Goal: Task Accomplishment & Management: Manage account settings

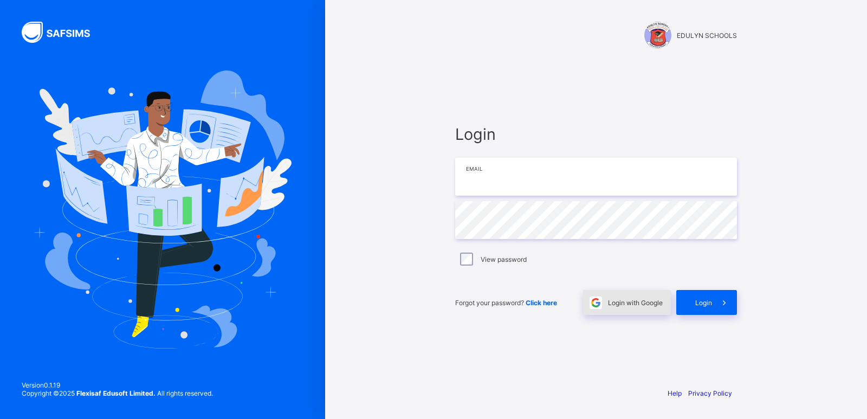
type input "**********"
click at [633, 301] on span "Login with Google" at bounding box center [635, 302] width 55 height 8
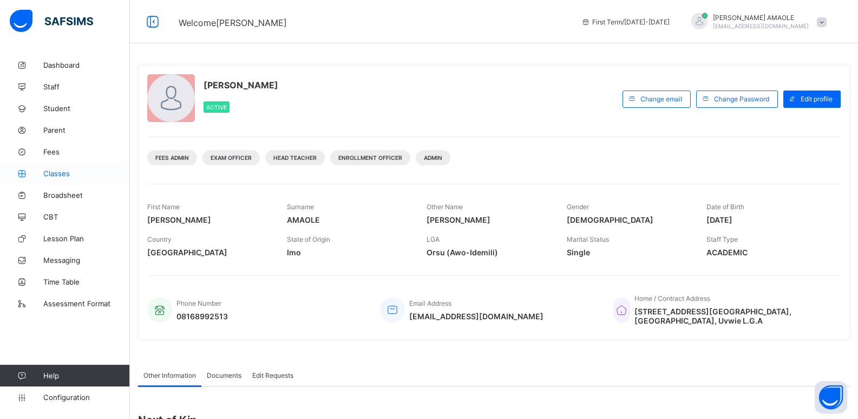
click at [62, 174] on span "Classes" at bounding box center [86, 173] width 87 height 9
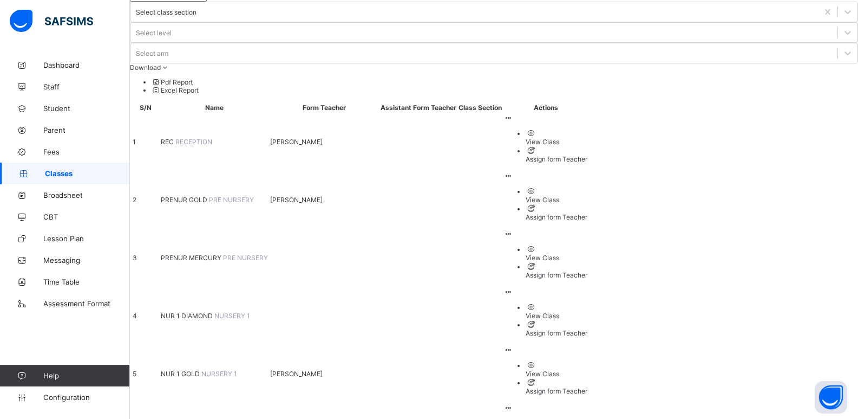
scroll to position [162, 0]
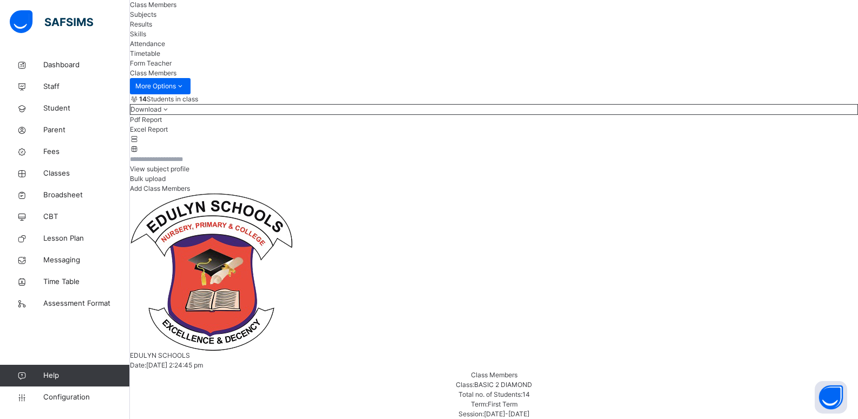
scroll to position [54, 0]
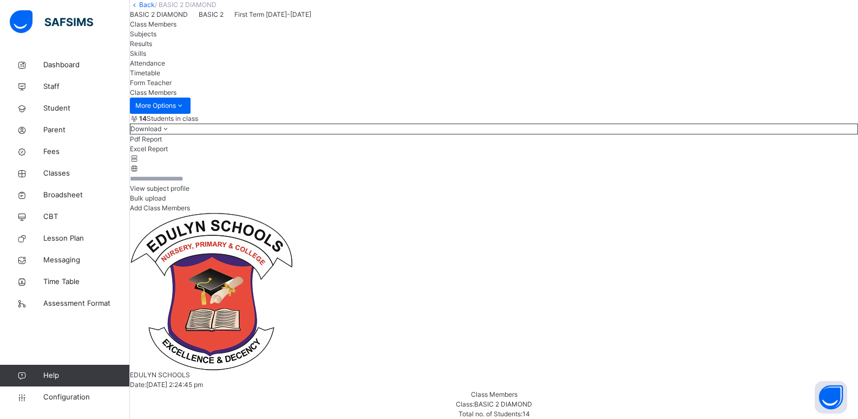
click at [155, 9] on link "Back" at bounding box center [147, 5] width 16 height 8
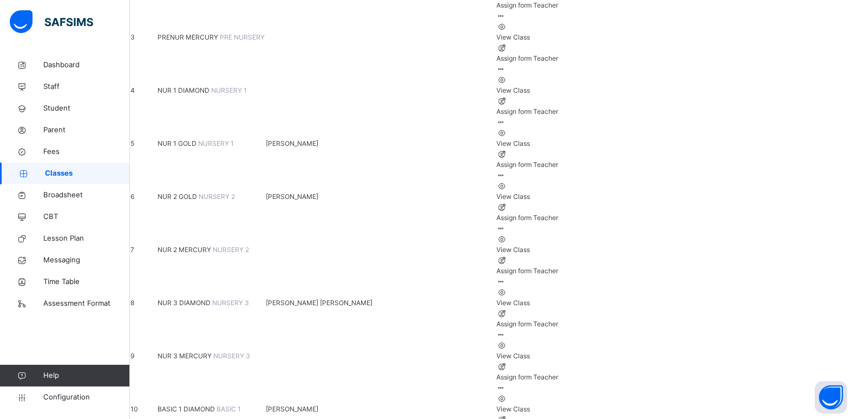
scroll to position [271, 0]
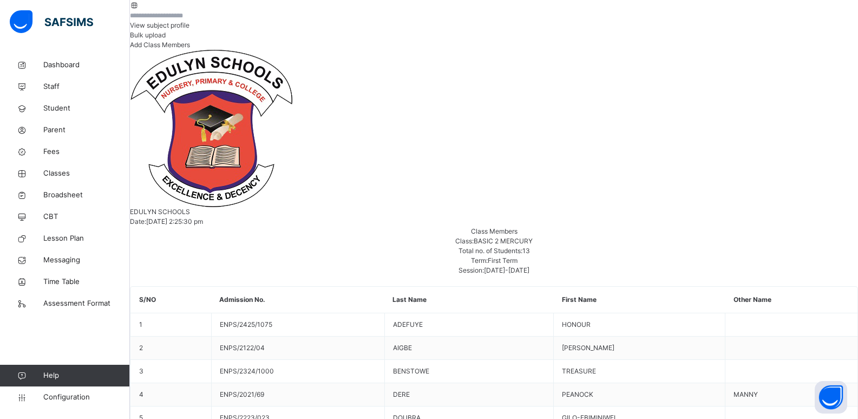
scroll to position [271, 0]
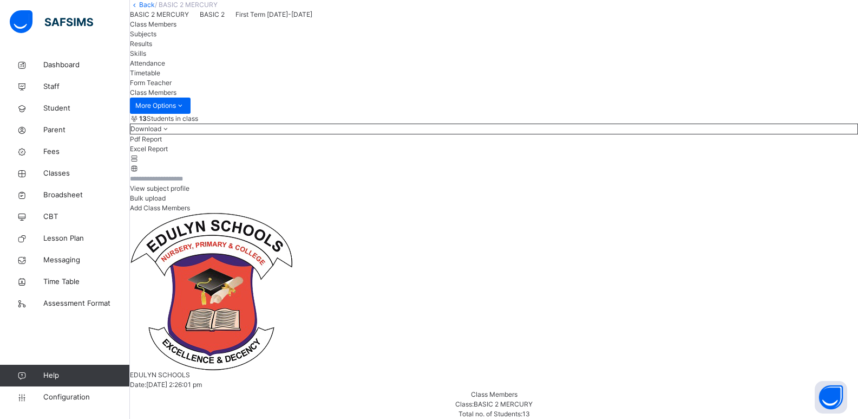
scroll to position [0, 0]
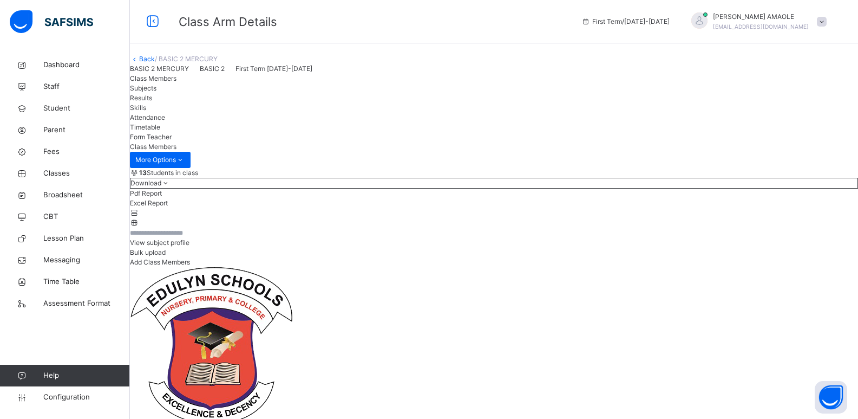
click at [155, 63] on link "Back" at bounding box center [147, 59] width 16 height 8
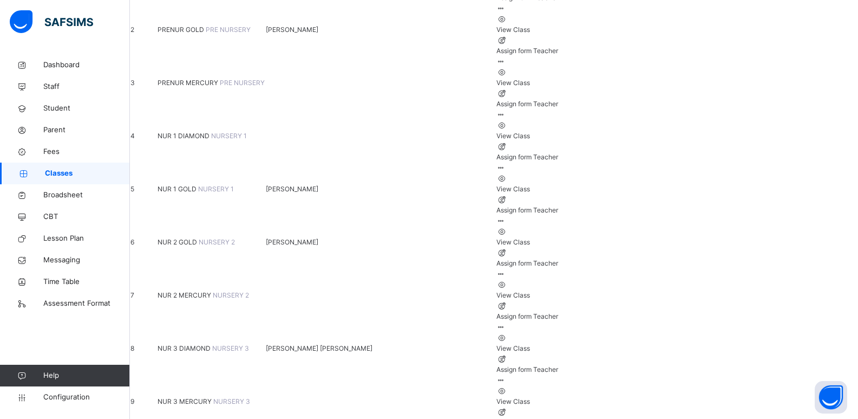
scroll to position [217, 0]
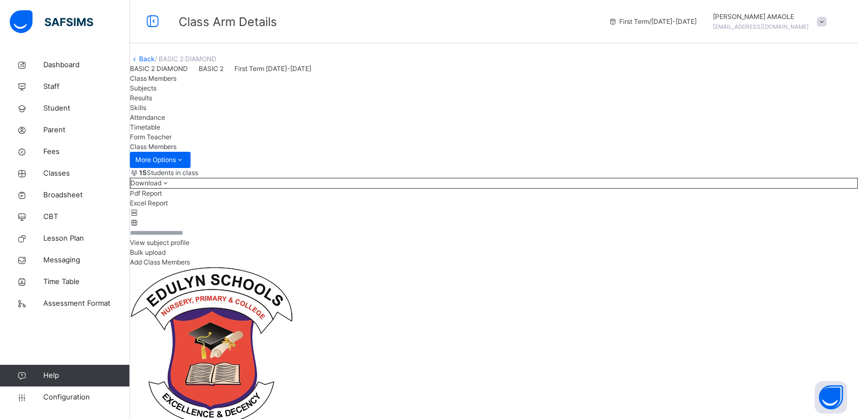
click at [155, 63] on link "Back" at bounding box center [147, 59] width 16 height 8
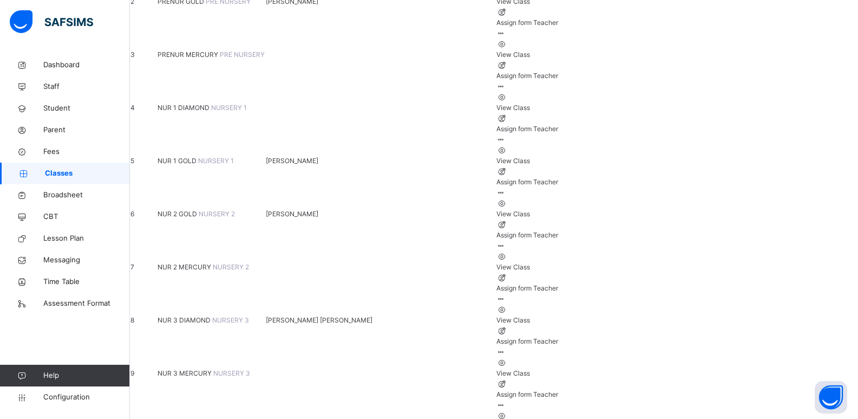
scroll to position [271, 0]
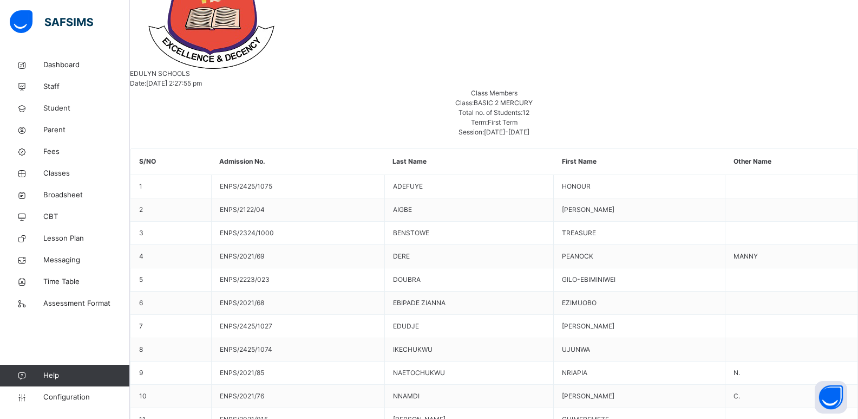
scroll to position [431, 0]
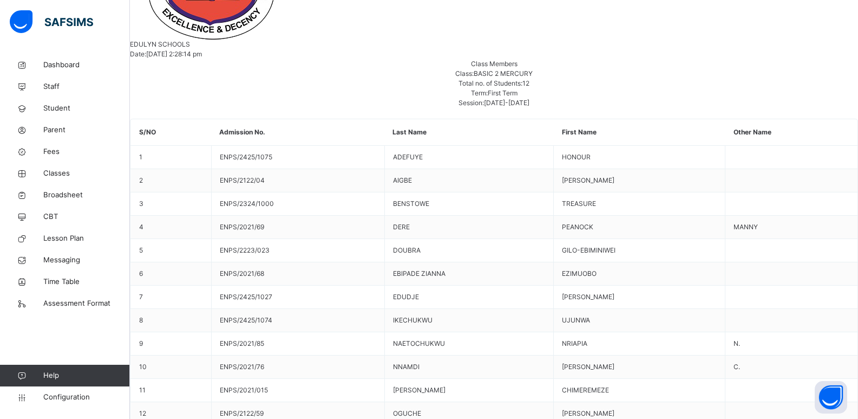
scroll to position [377, 0]
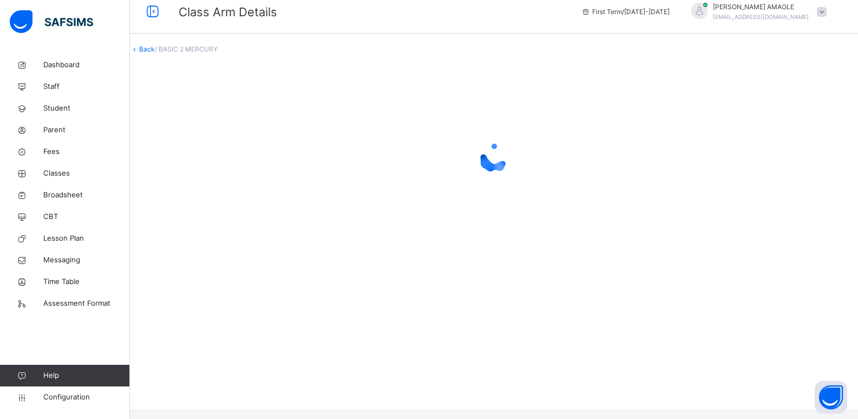
scroll to position [0, 0]
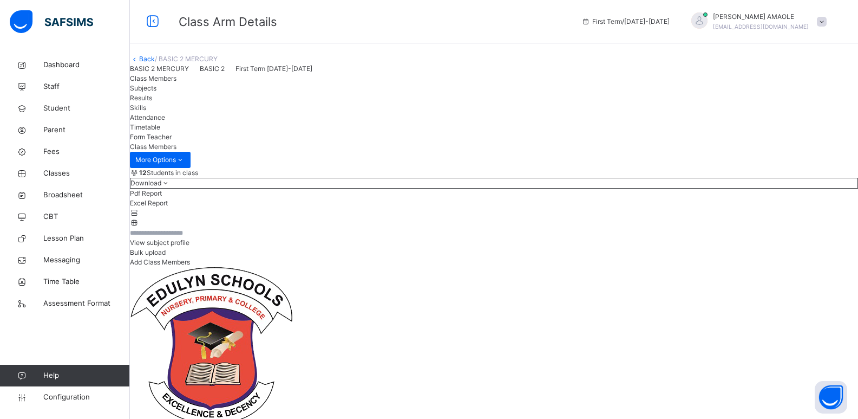
click at [155, 63] on link "Back" at bounding box center [147, 59] width 16 height 8
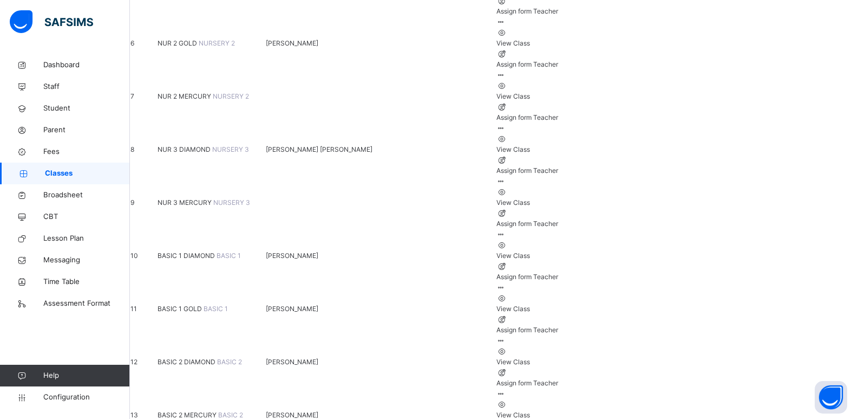
scroll to position [433, 0]
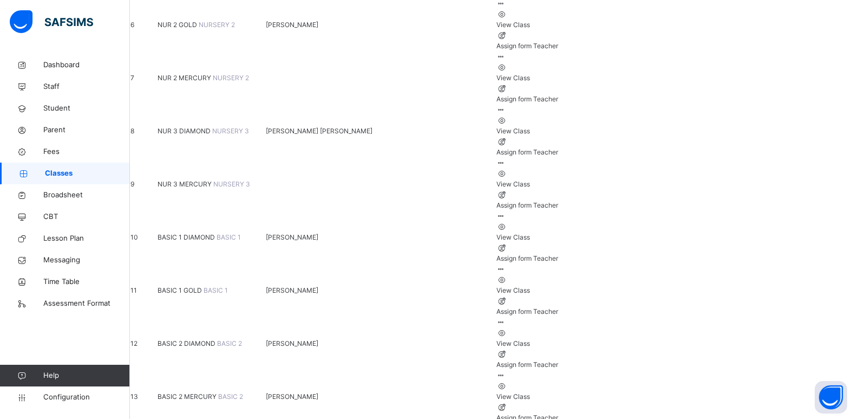
click at [217, 339] on span "BASIC 2 DIAMOND" at bounding box center [188, 343] width 60 height 8
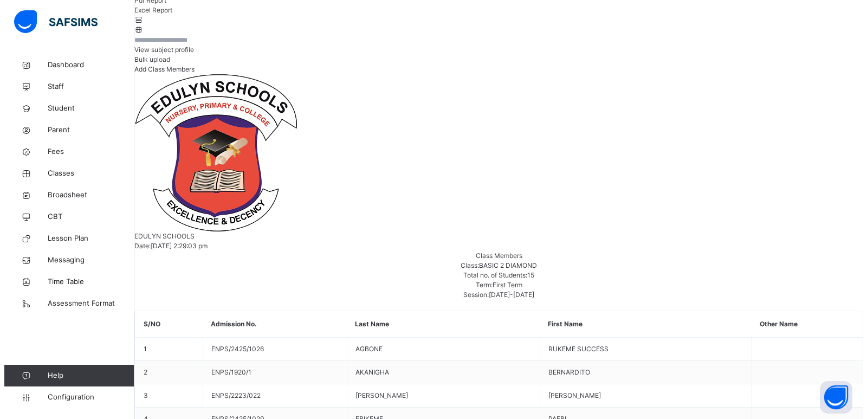
scroll to position [217, 0]
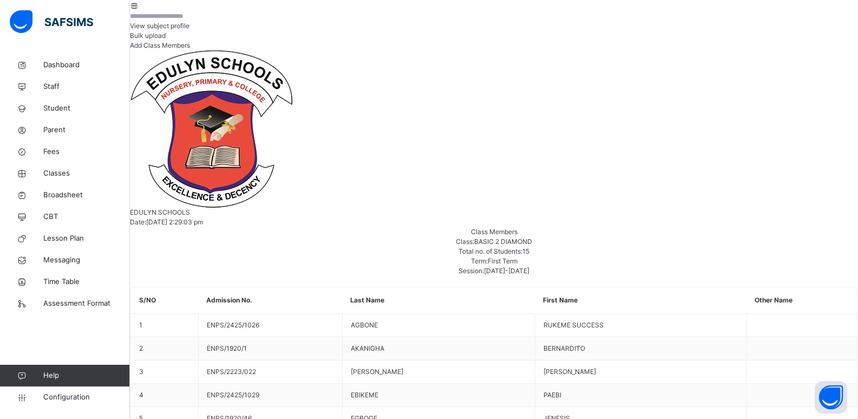
click at [190, 49] on span "Add Class Members" at bounding box center [160, 45] width 60 height 8
type input "********"
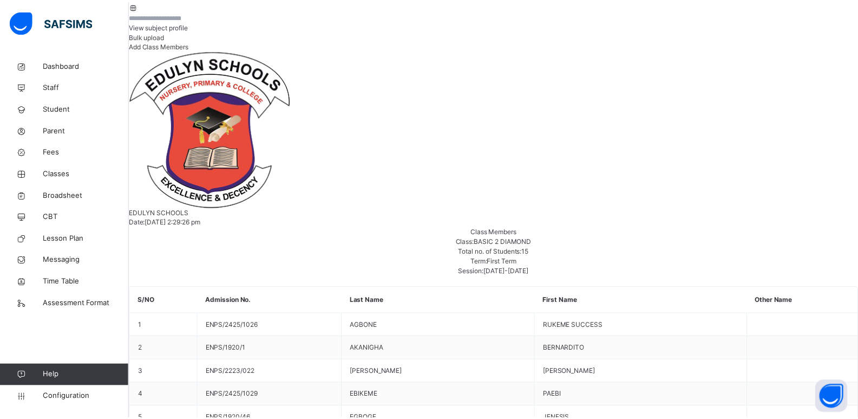
scroll to position [64, 0]
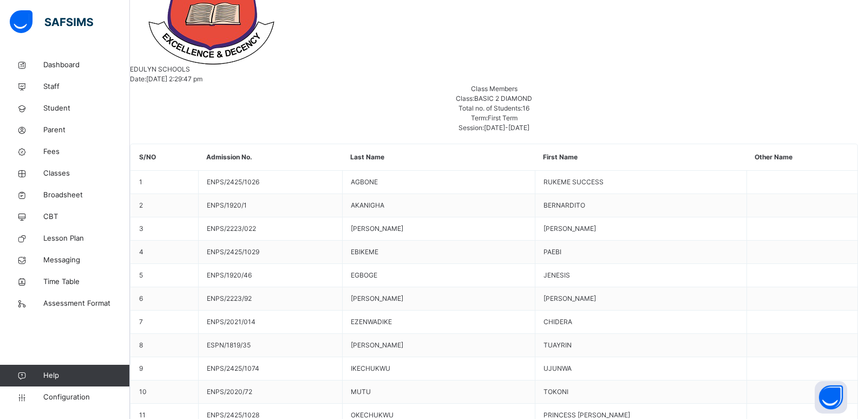
scroll to position [143, 0]
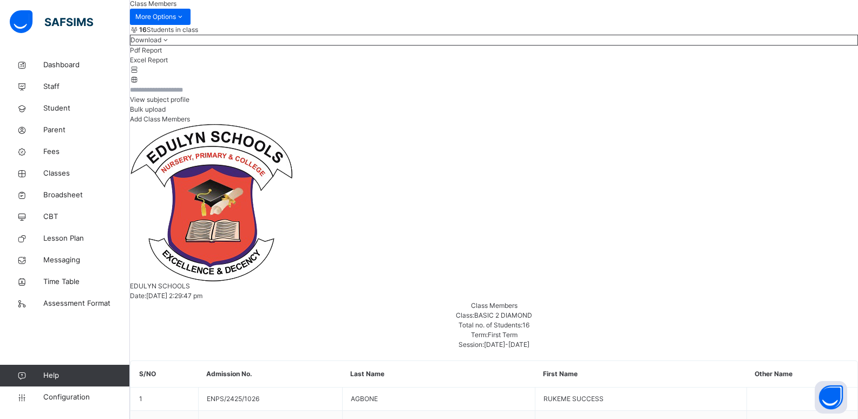
click at [787, 124] on div "Add Class Members" at bounding box center [494, 119] width 728 height 10
type input "******"
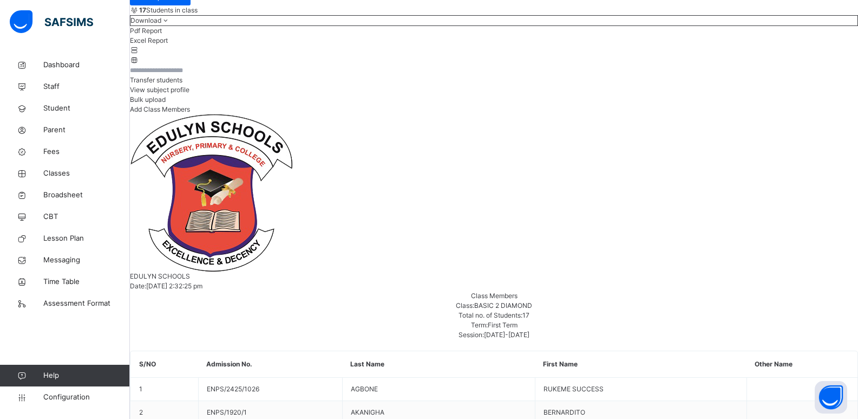
scroll to position [217, 0]
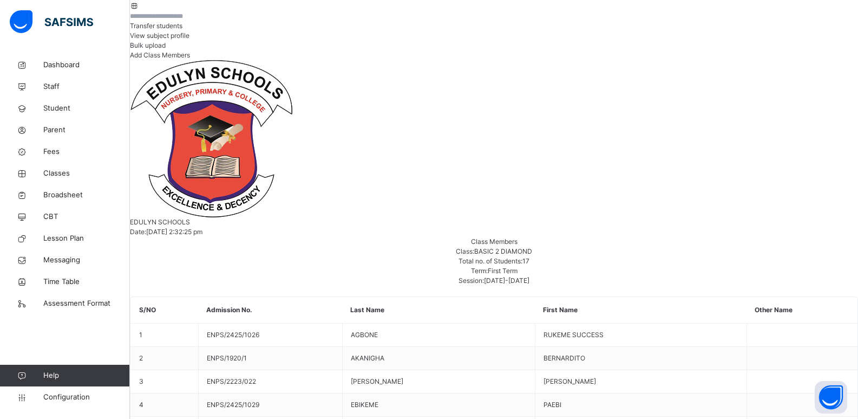
click at [0, 360] on div "Dashboard Staff Student Parent Fees Classes Broadsheet CBT Lesson Plan Messagin…" at bounding box center [65, 230] width 130 height 375
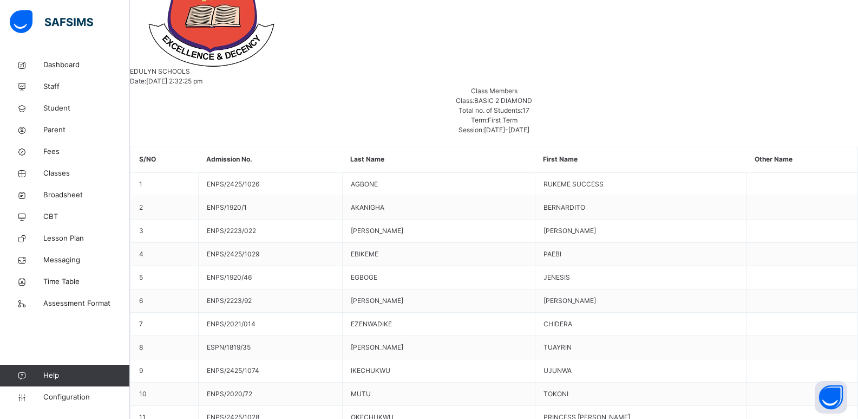
scroll to position [271, 0]
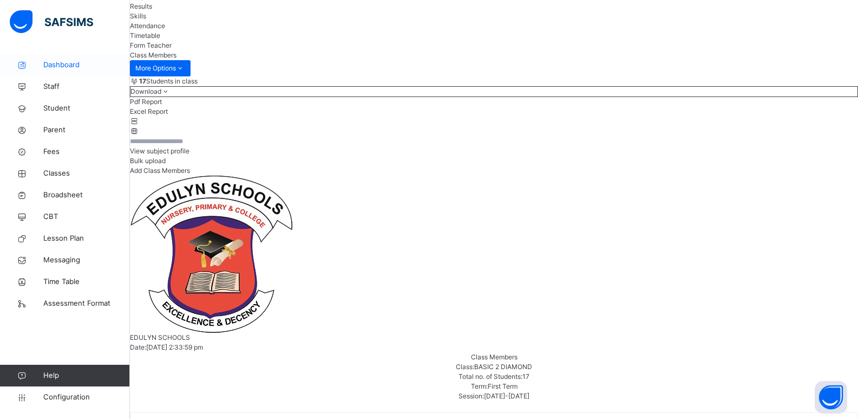
scroll to position [0, 0]
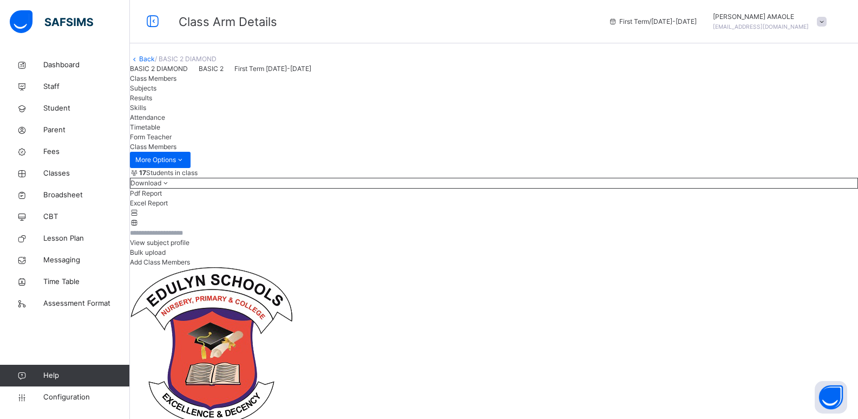
click at [155, 63] on link "Back" at bounding box center [147, 59] width 16 height 8
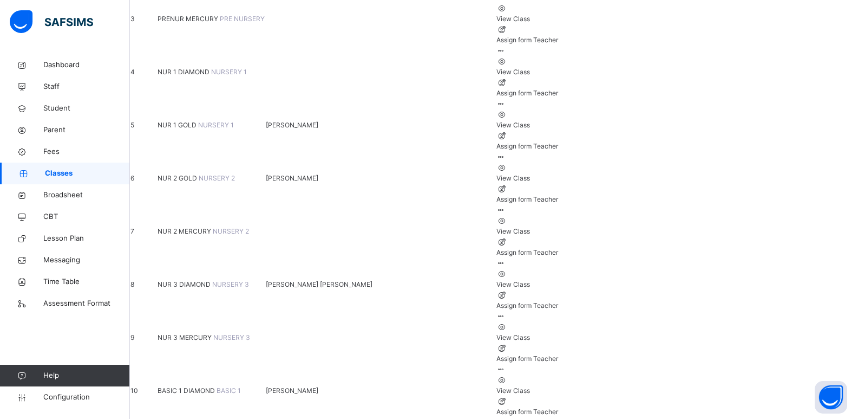
scroll to position [379, 0]
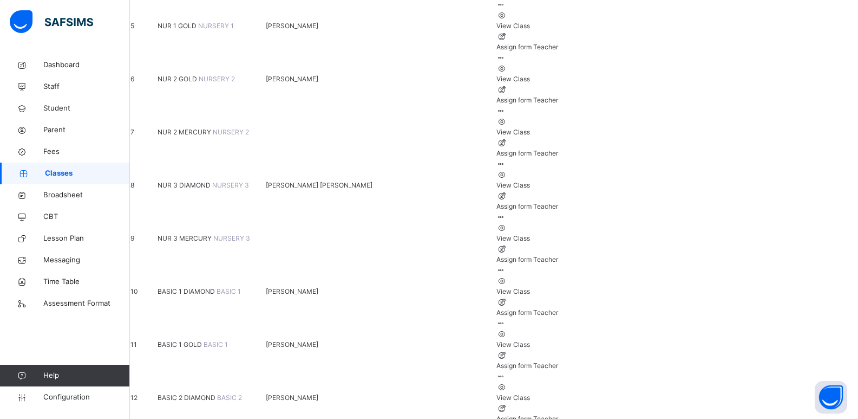
click at [216, 393] on span "BASIC 2 DIAMOND" at bounding box center [188, 397] width 60 height 8
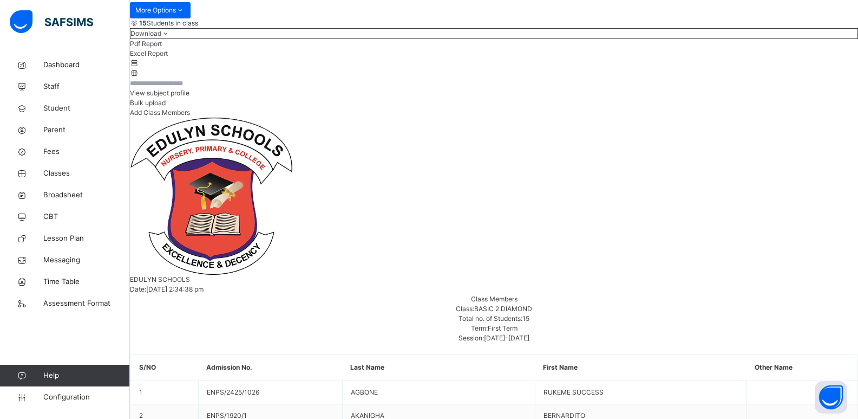
scroll to position [162, 0]
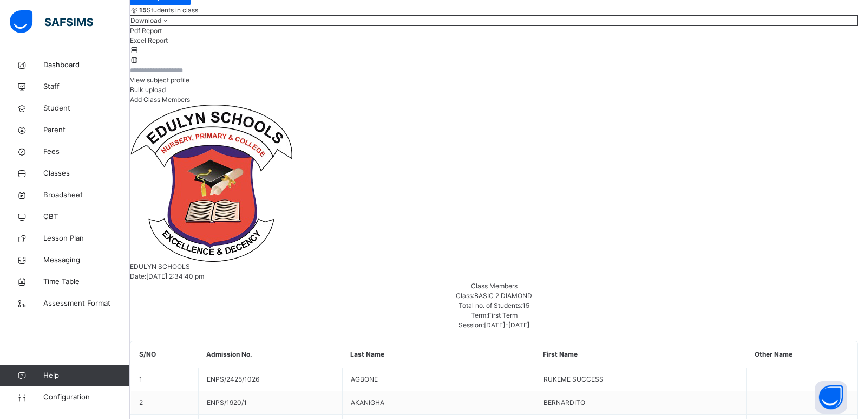
click at [166, 94] on span "Bulk upload" at bounding box center [148, 90] width 36 height 8
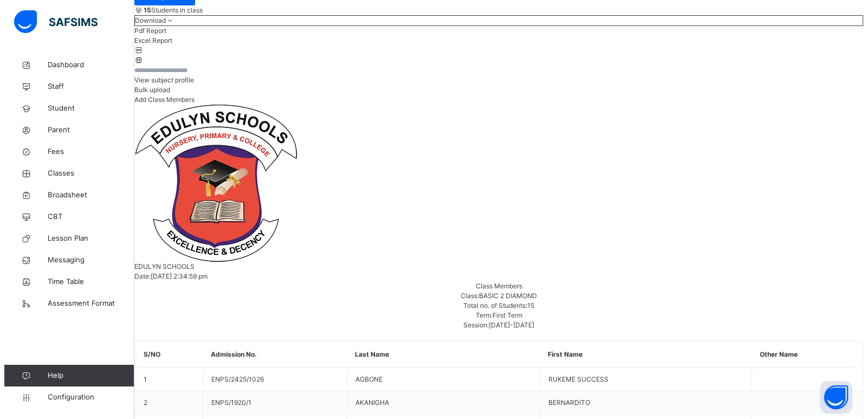
scroll to position [0, 0]
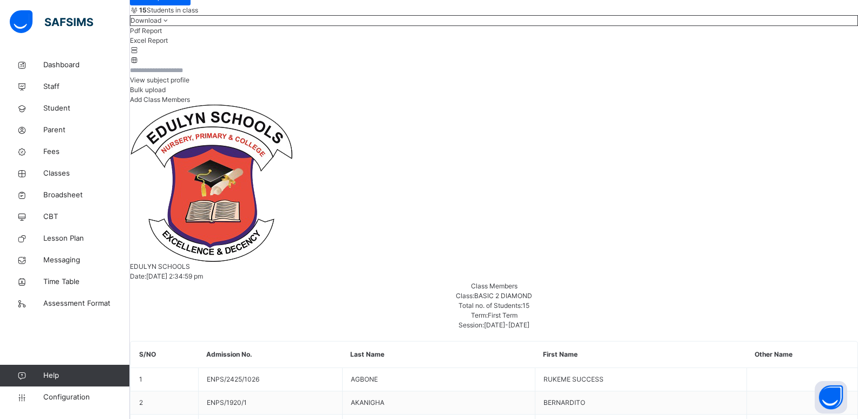
type input "**********"
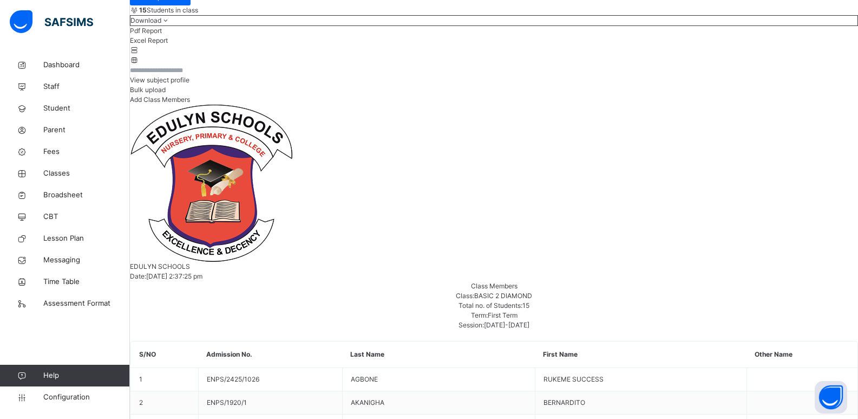
click at [166, 94] on span "Bulk upload" at bounding box center [148, 90] width 36 height 8
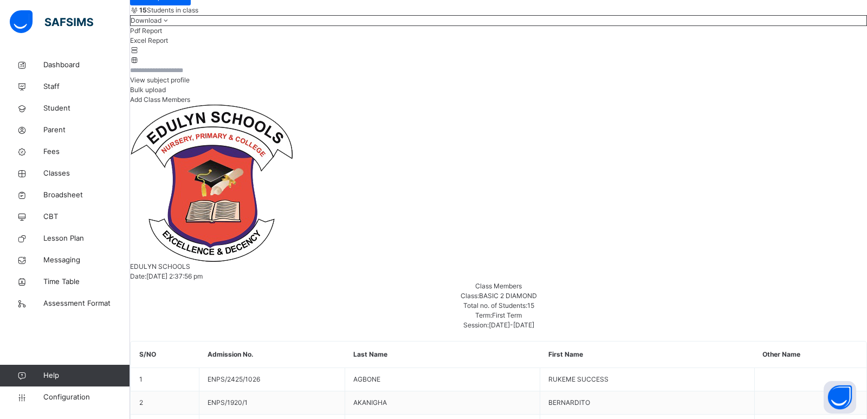
scroll to position [195, 0]
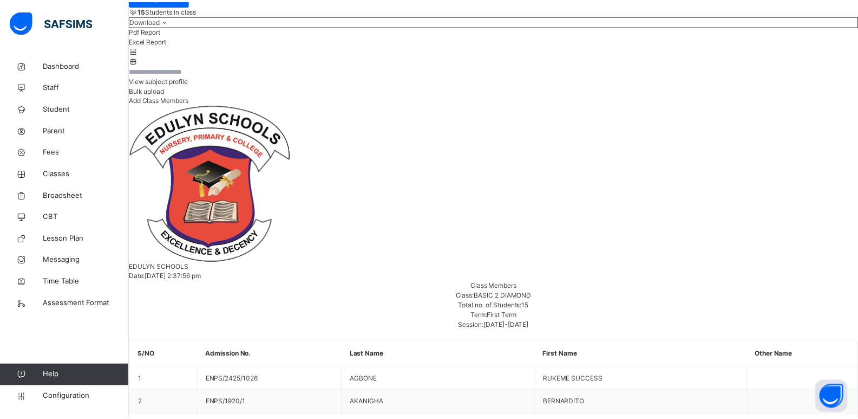
scroll to position [195, 0]
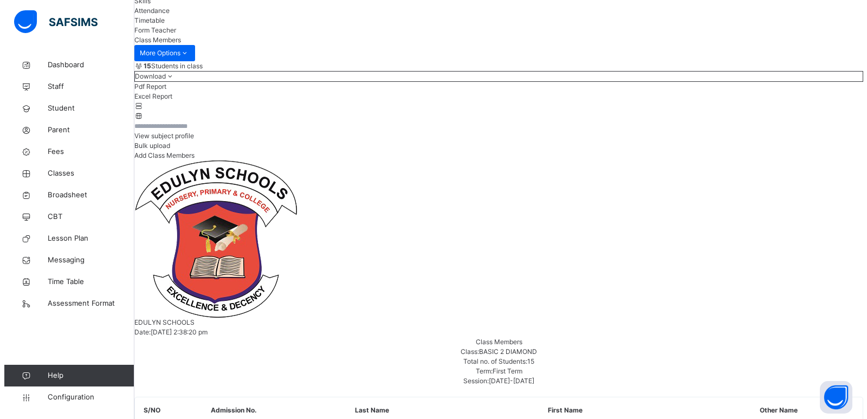
scroll to position [54, 0]
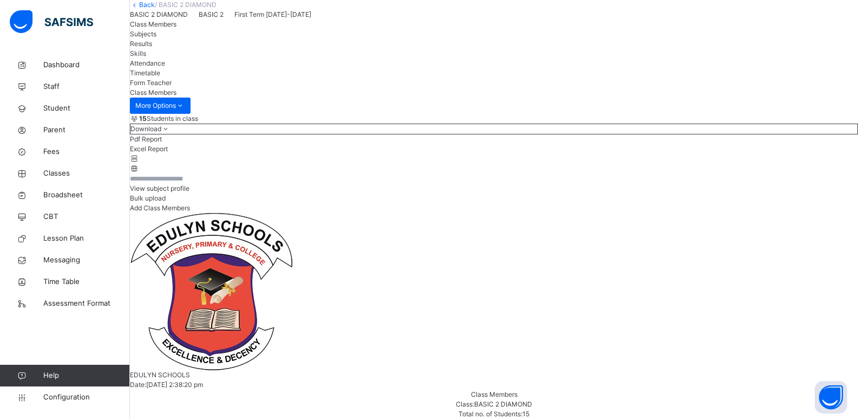
click at [166, 202] on span "Bulk upload" at bounding box center [148, 198] width 36 height 8
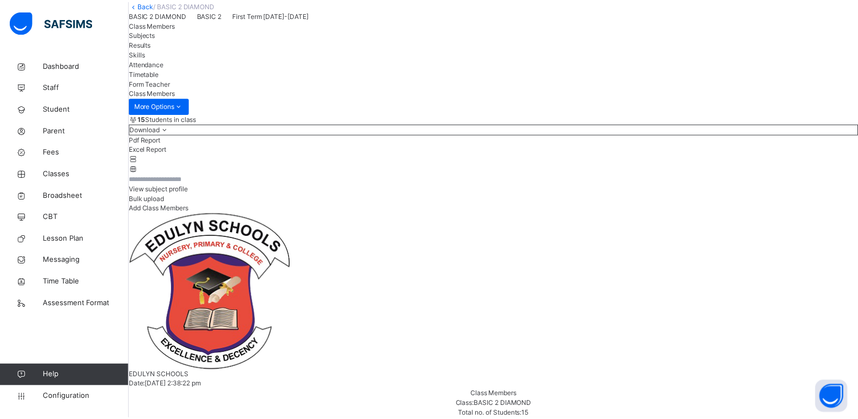
scroll to position [195, 0]
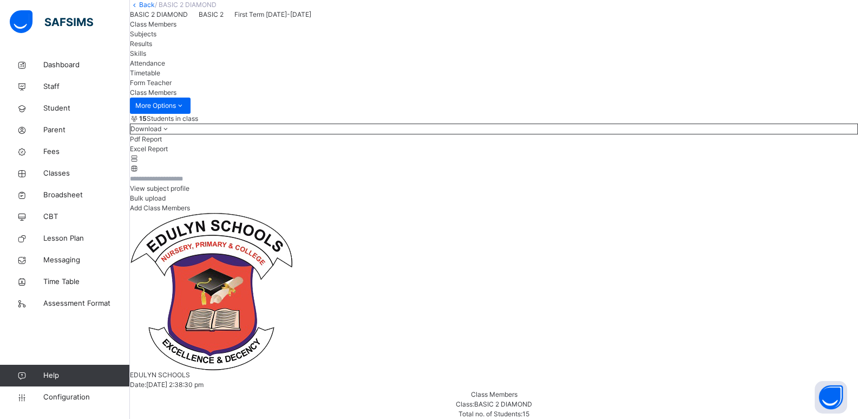
click at [155, 9] on link "Back" at bounding box center [147, 5] width 16 height 8
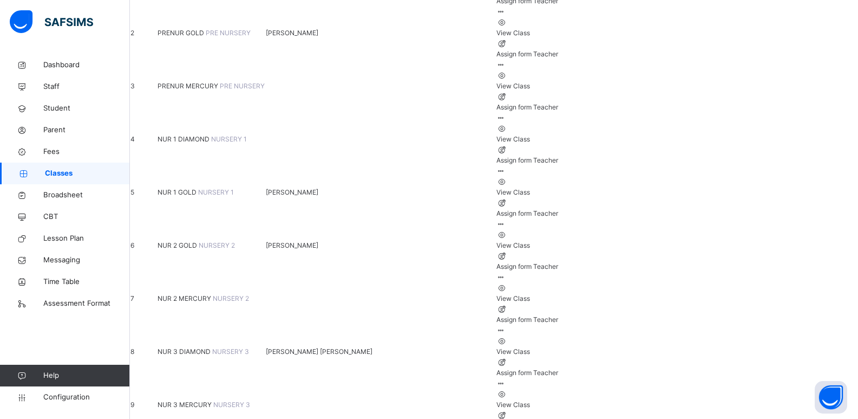
scroll to position [217, 0]
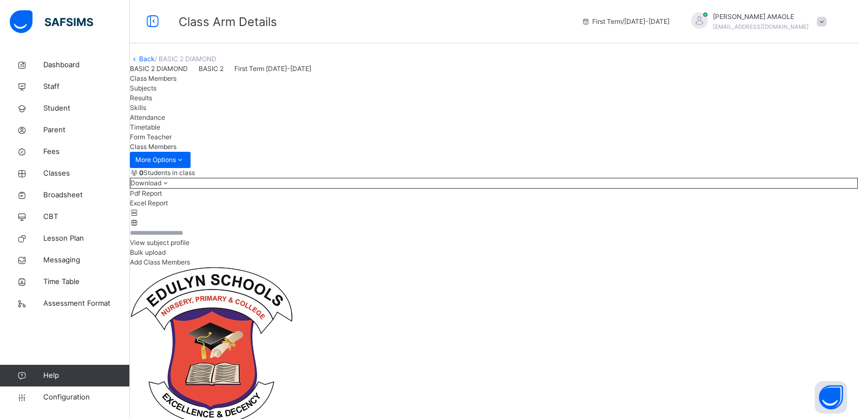
click at [166, 256] on span "Bulk upload" at bounding box center [148, 252] width 36 height 8
type input "**********"
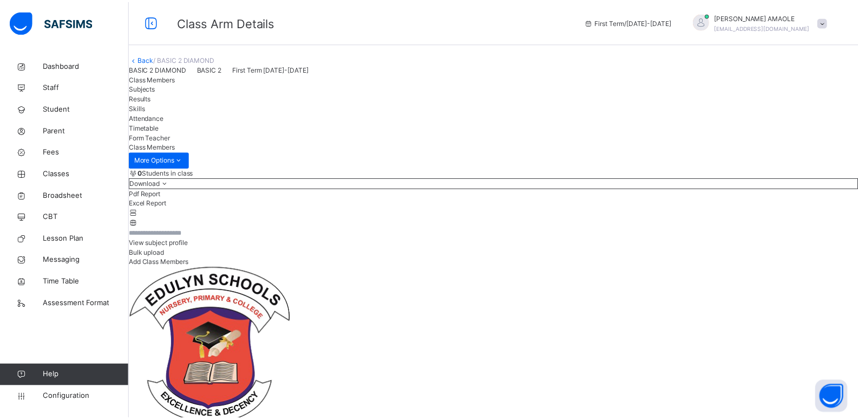
scroll to position [205, 0]
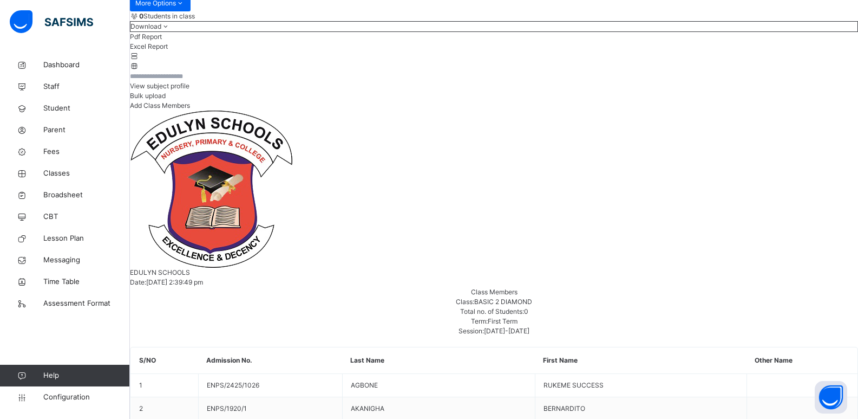
scroll to position [0, 0]
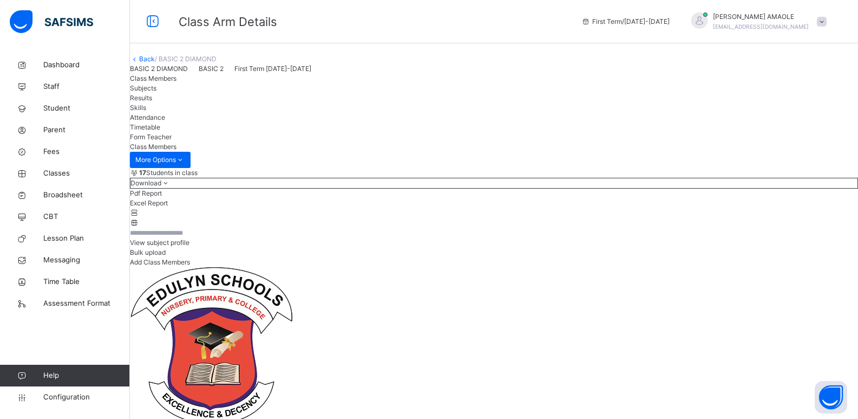
click at [157, 92] on span "Subjects" at bounding box center [143, 88] width 27 height 8
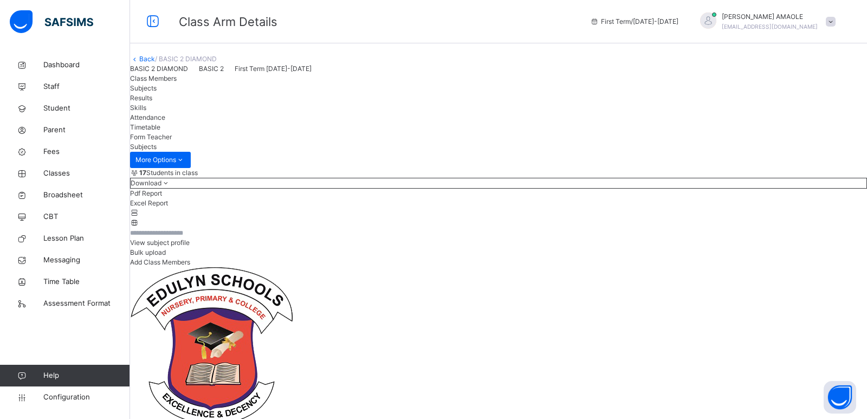
type input "**"
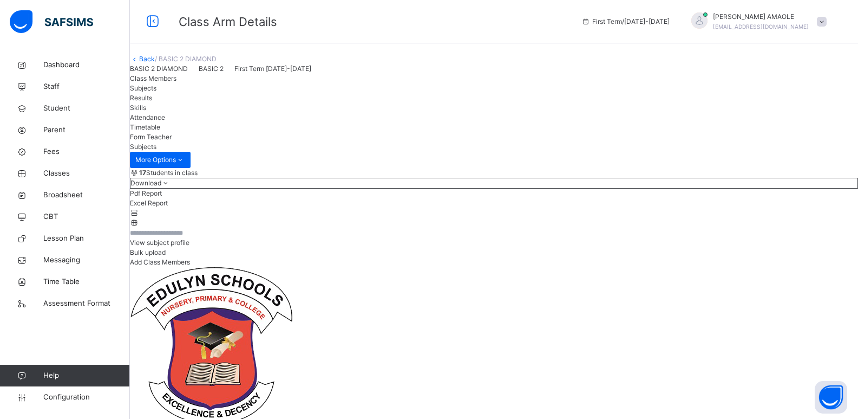
drag, startPoint x: 467, startPoint y: 187, endPoint x: 483, endPoint y: 198, distance: 19.4
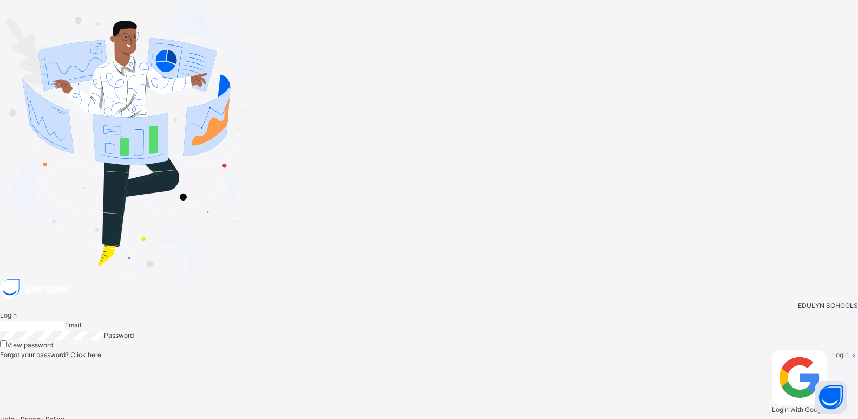
type input "**********"
